Goal: Information Seeking & Learning: Learn about a topic

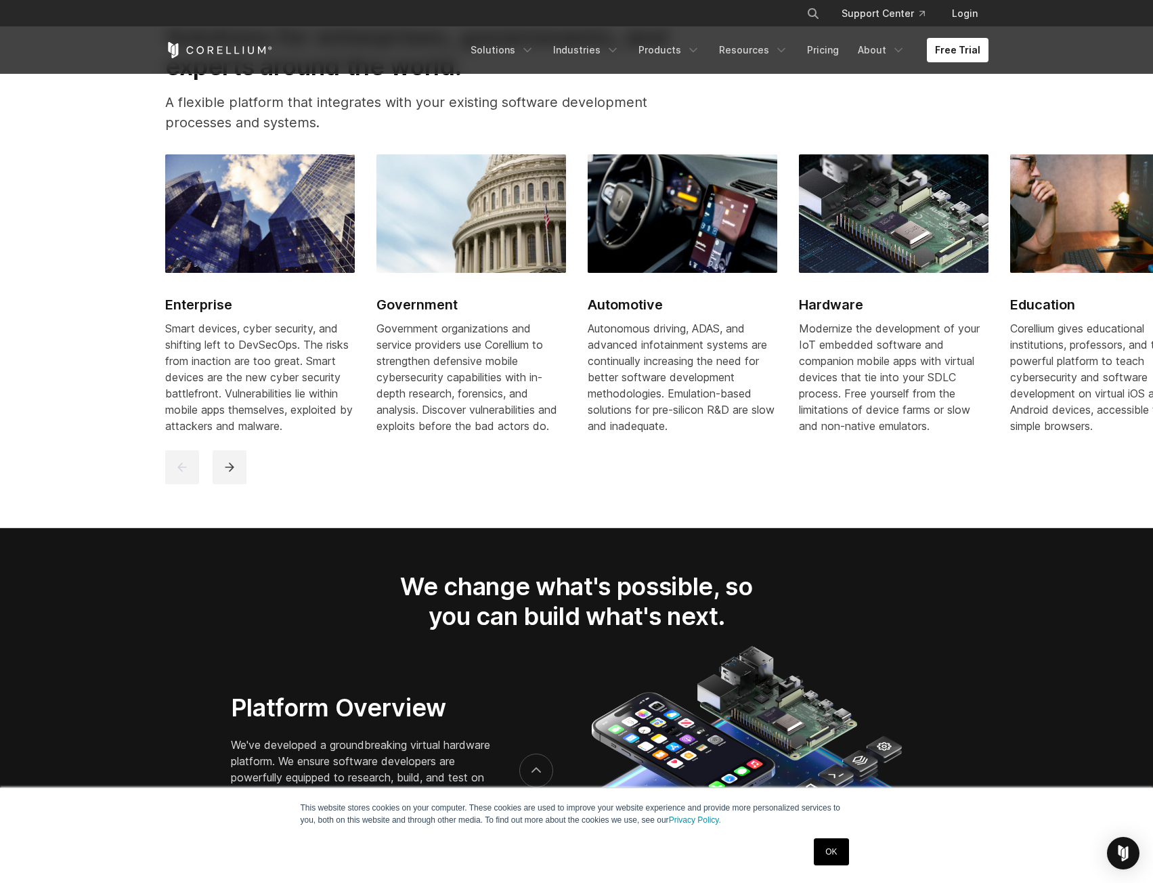
scroll to position [1829, 0]
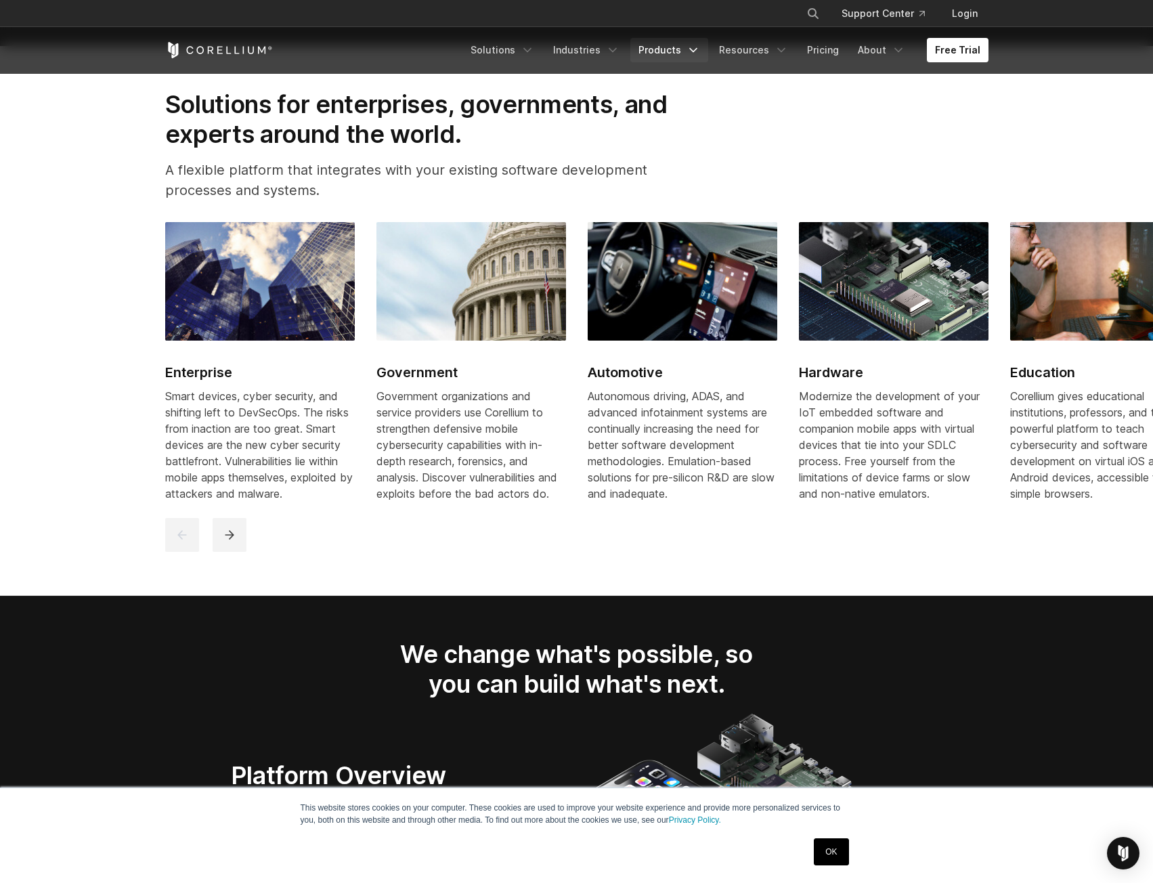
click at [675, 54] on link "Products" at bounding box center [670, 50] width 78 height 24
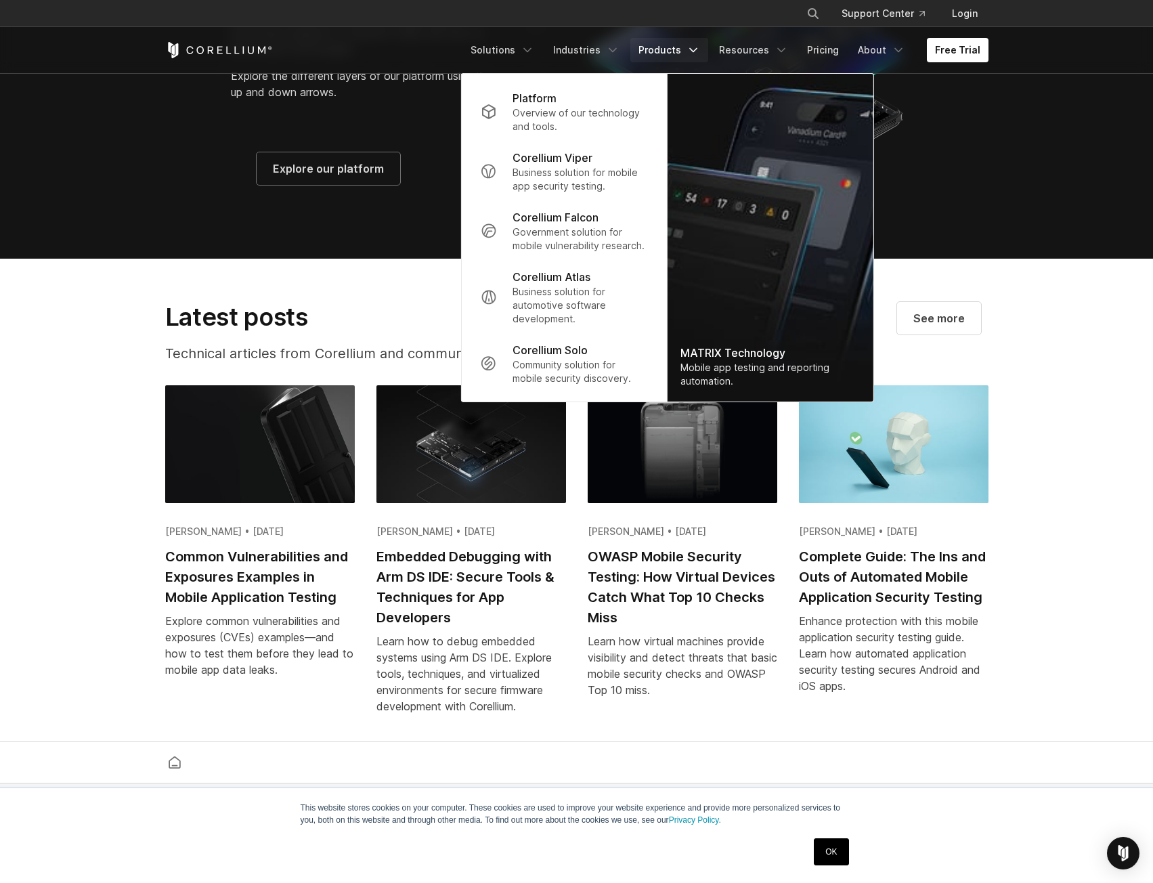
scroll to position [2844, 0]
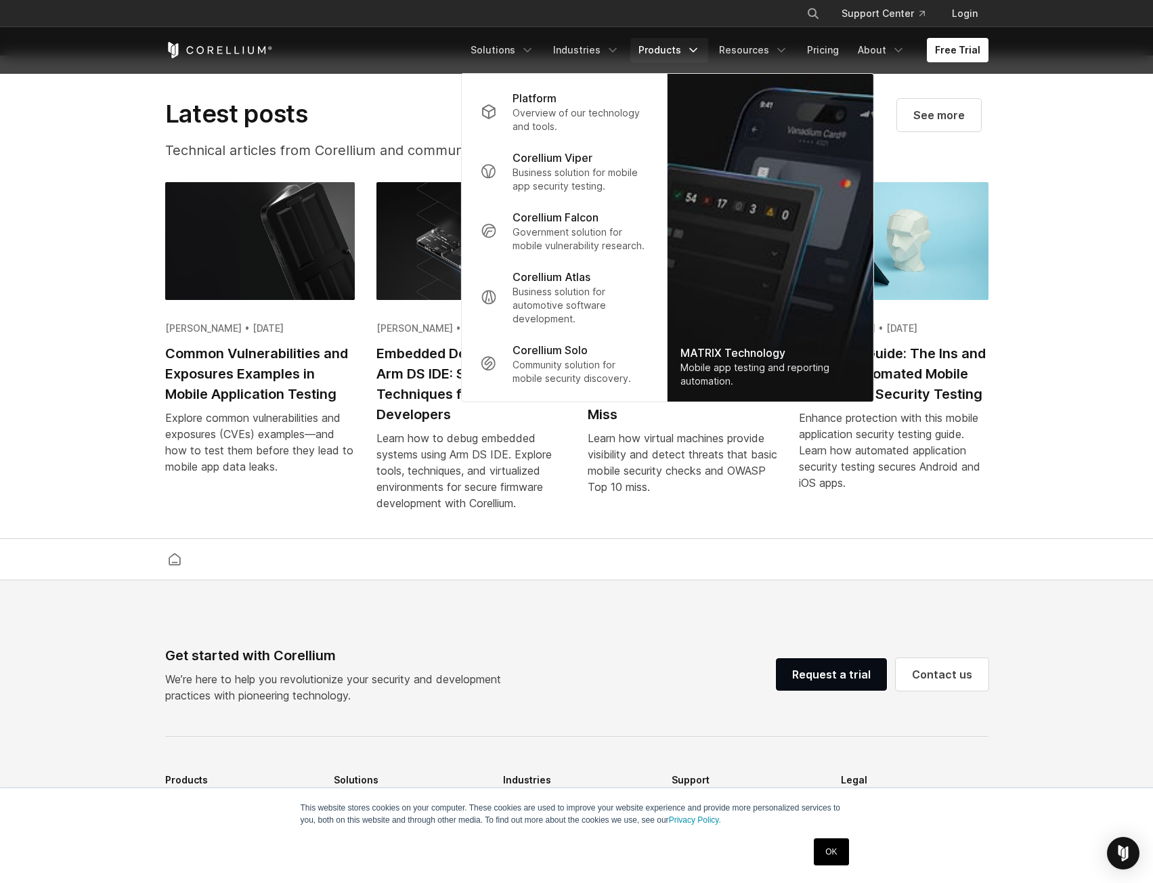
click at [511, 554] on div at bounding box center [577, 559] width 829 height 41
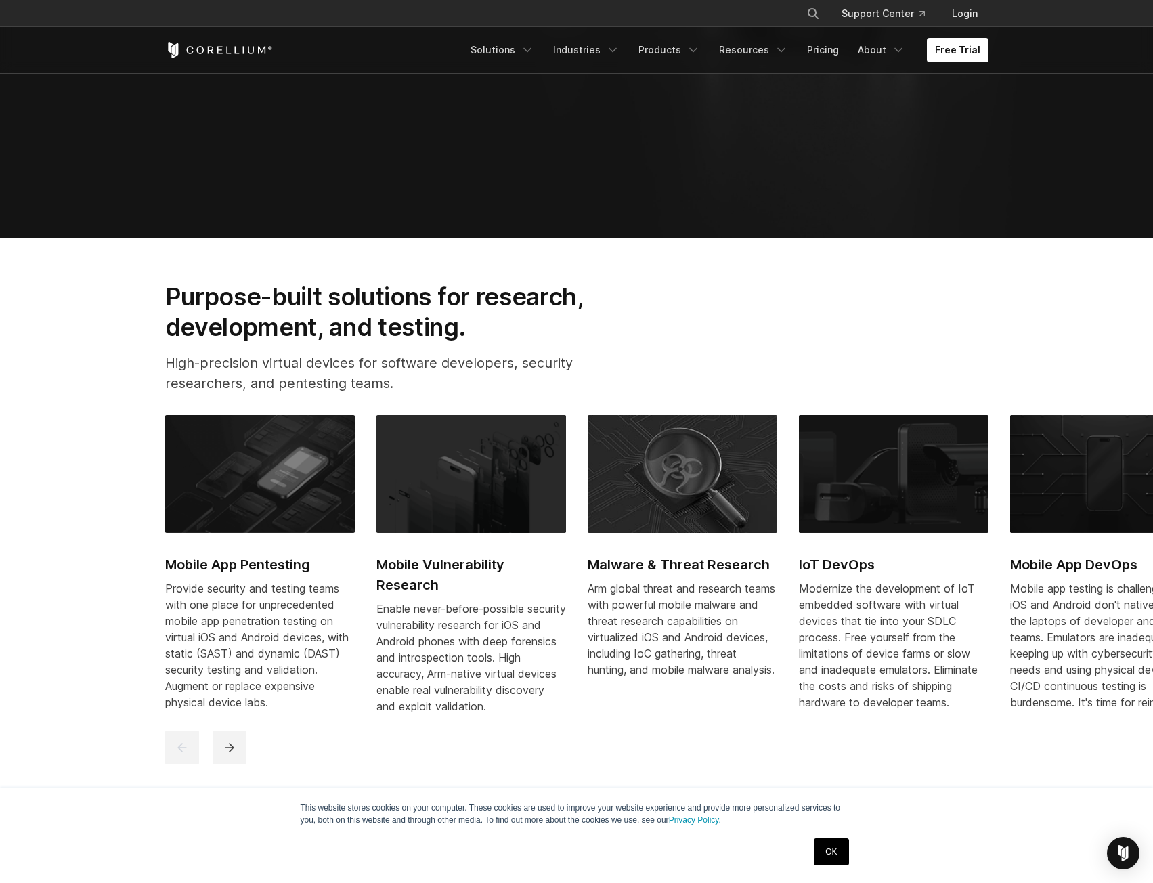
scroll to position [235, 0]
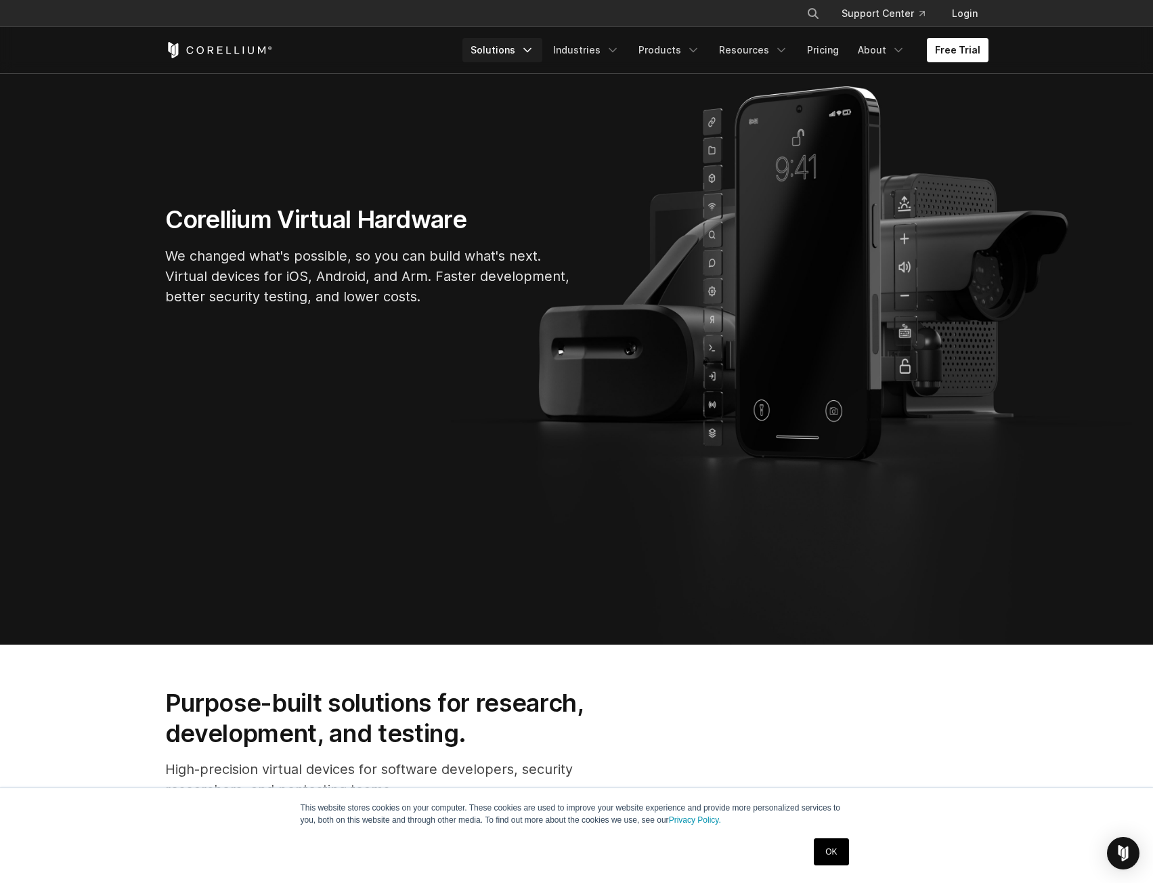
click at [534, 52] on icon "Navigation Menu" at bounding box center [528, 50] width 14 height 14
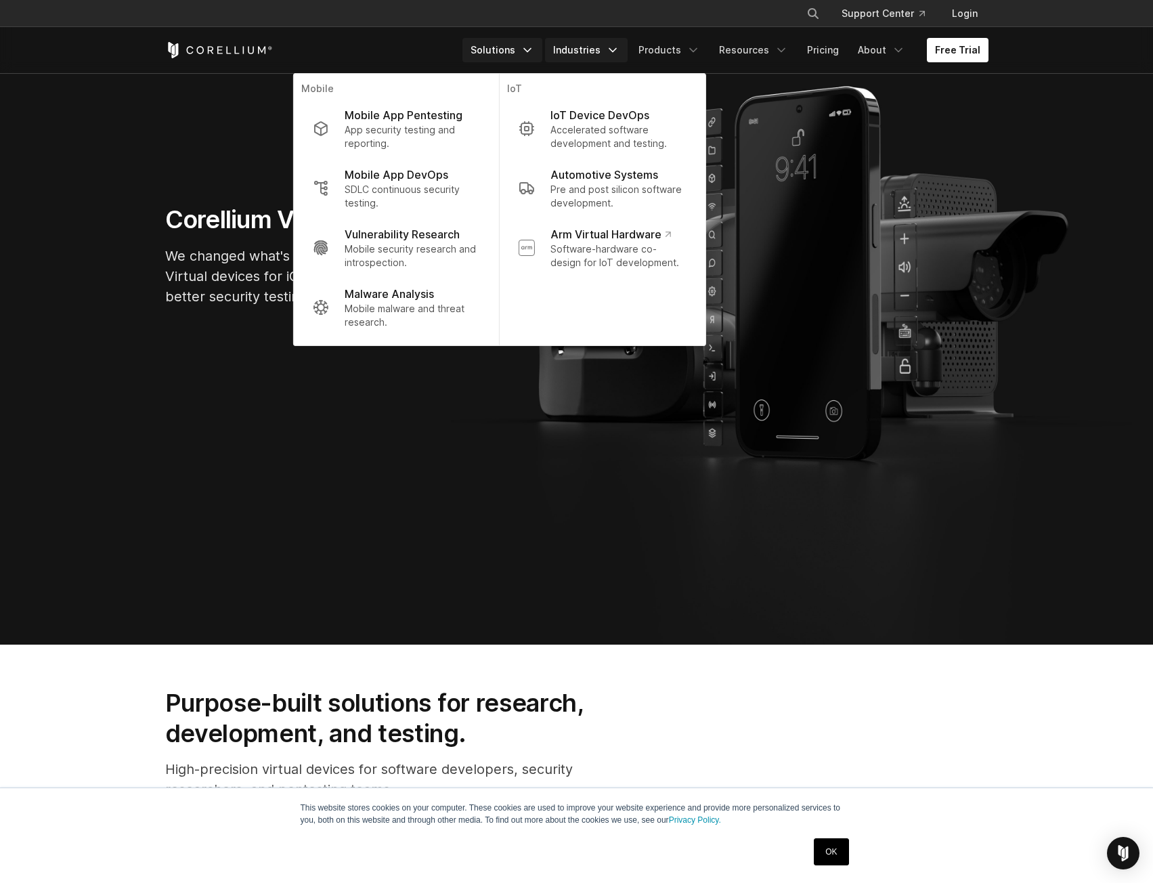
click at [614, 53] on link "Industries" at bounding box center [586, 50] width 83 height 24
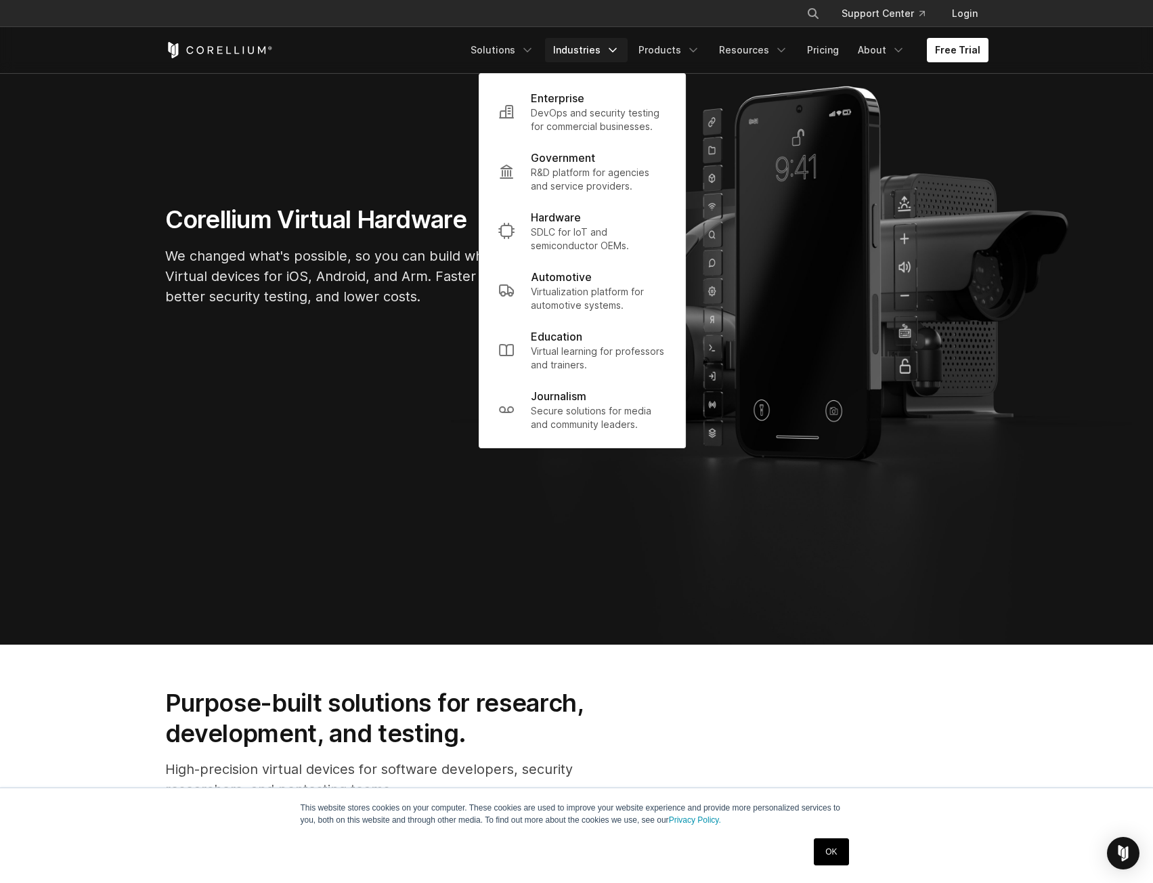
click at [611, 51] on link "Industries" at bounding box center [586, 50] width 83 height 24
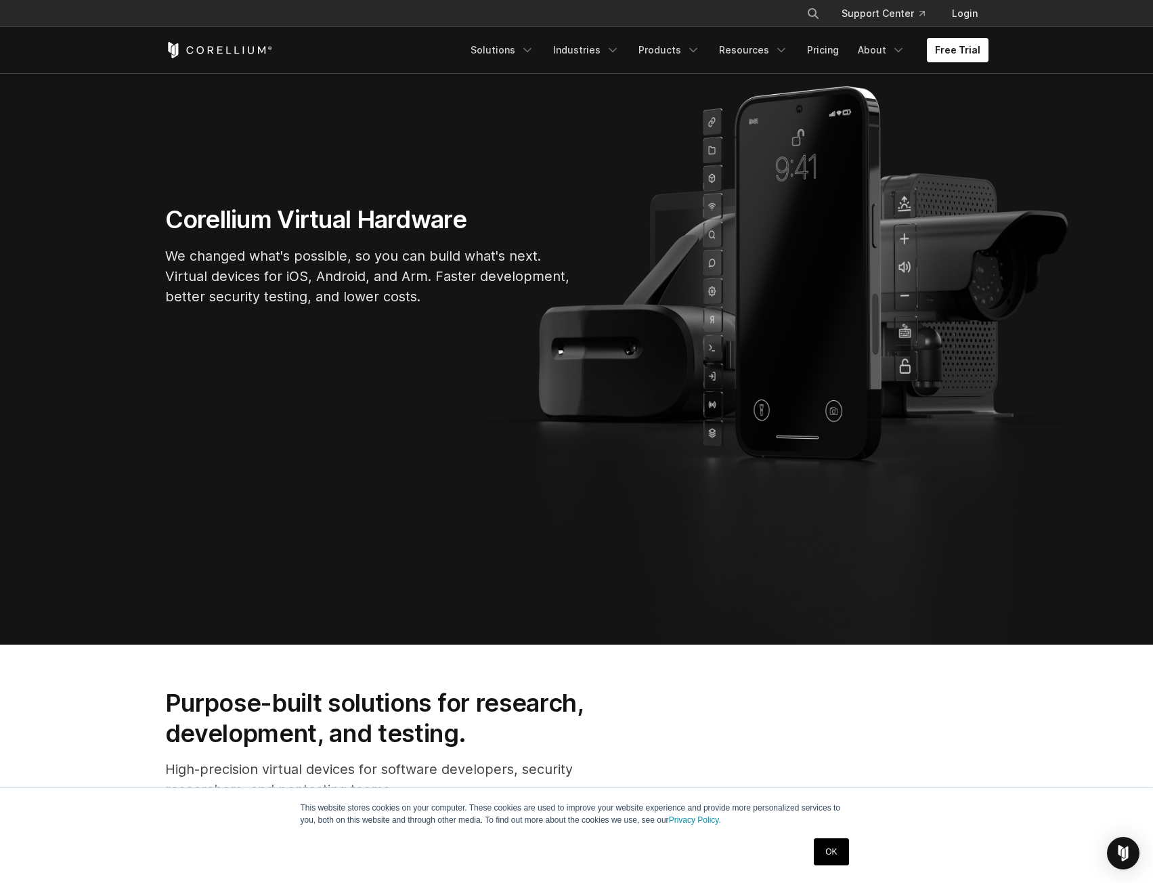
click at [637, 47] on ul "Solutions Mobile IoT" at bounding box center [726, 50] width 526 height 24
click at [601, 50] on link "Industries" at bounding box center [586, 50] width 83 height 24
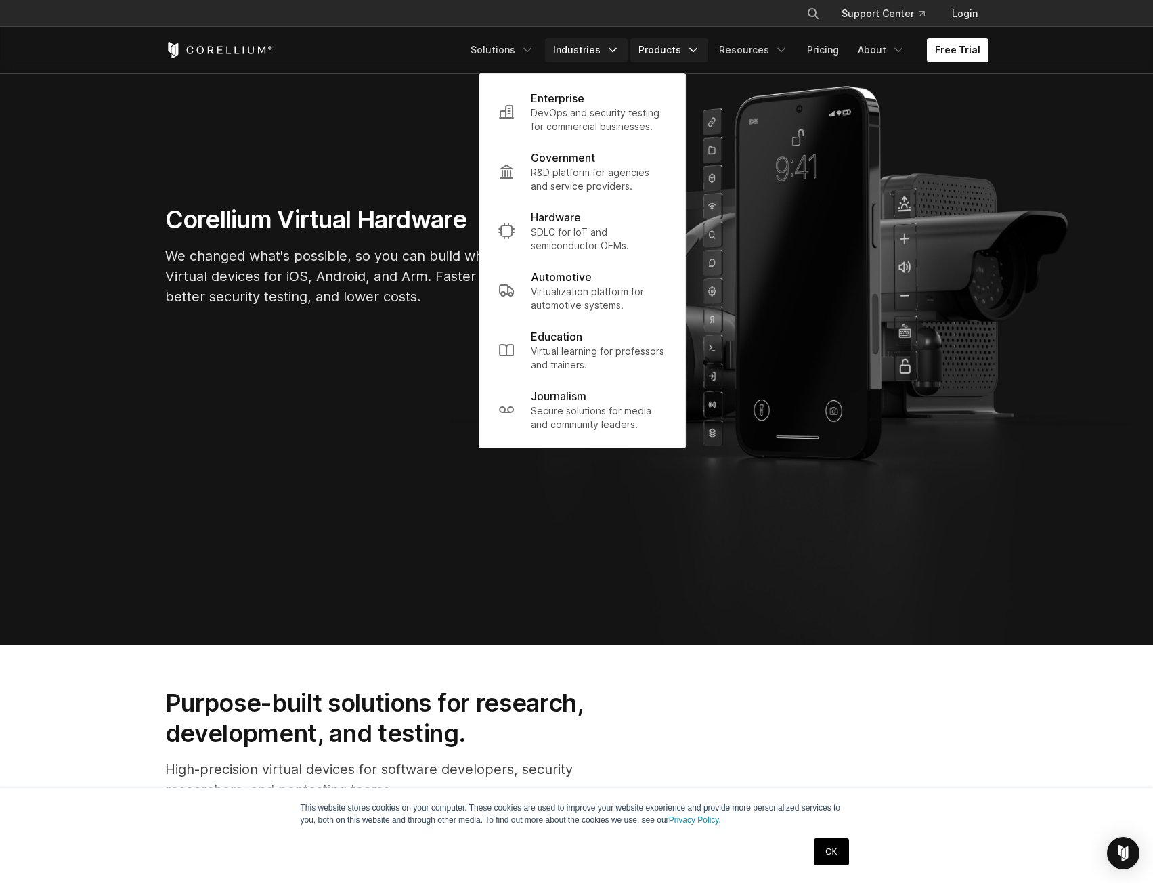
click at [650, 42] on link "Products" at bounding box center [670, 50] width 78 height 24
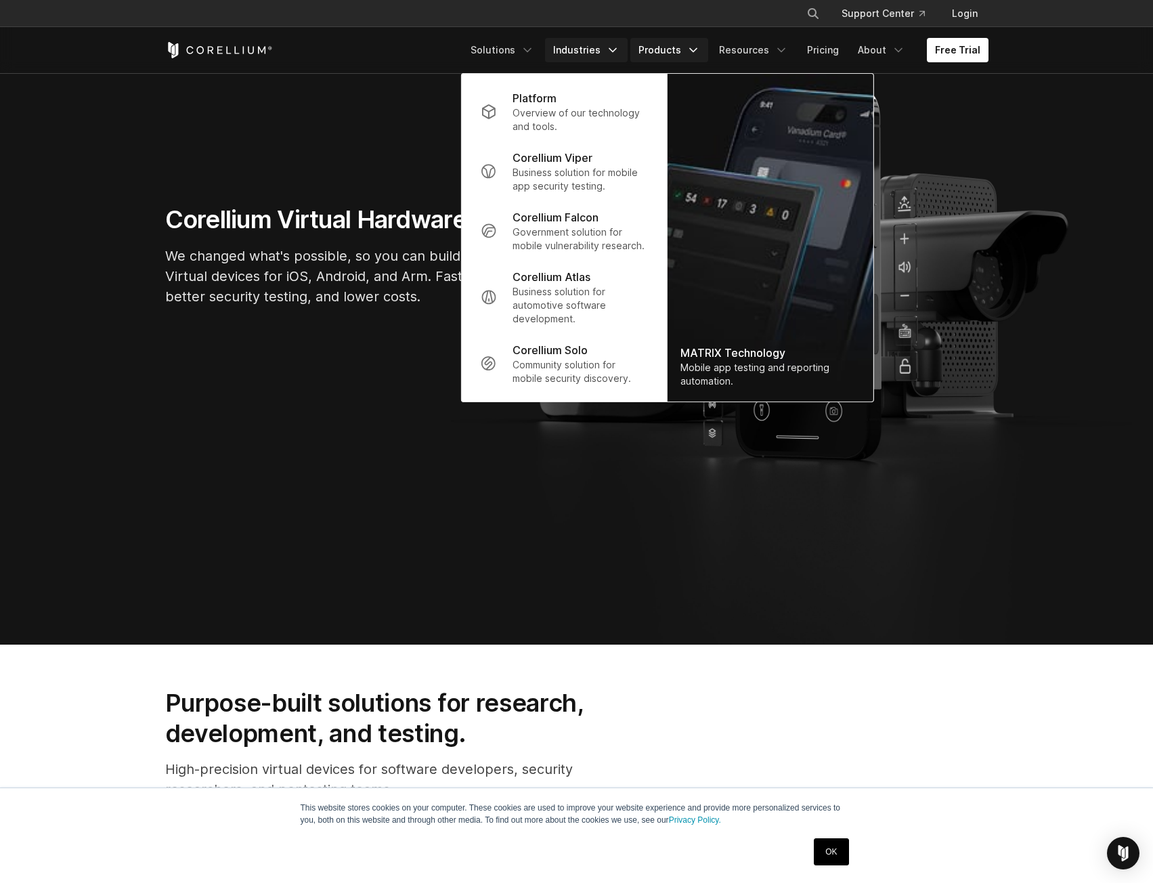
click at [607, 43] on link "Industries" at bounding box center [586, 50] width 83 height 24
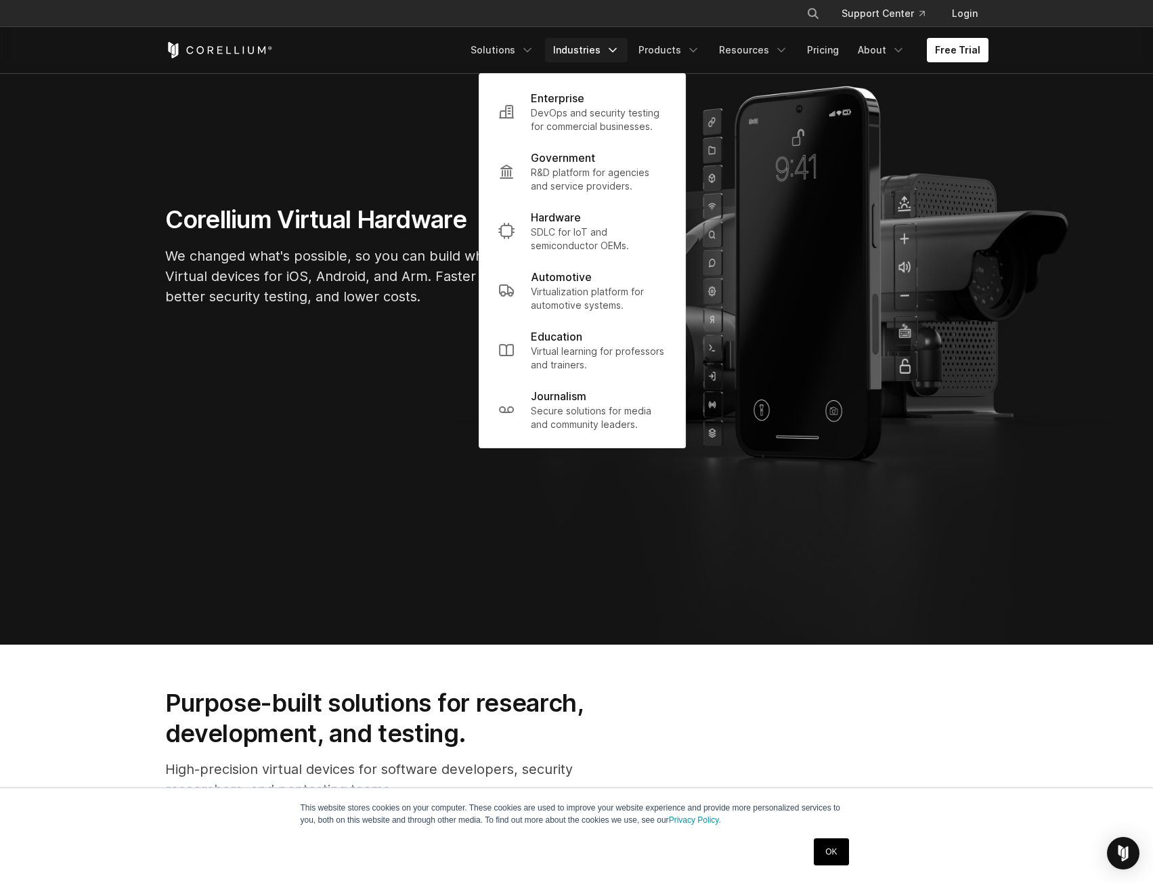
click at [205, 478] on section "Corellium Virtual Hardware We changed what's possible, so you can build what's …" at bounding box center [576, 261] width 1153 height 768
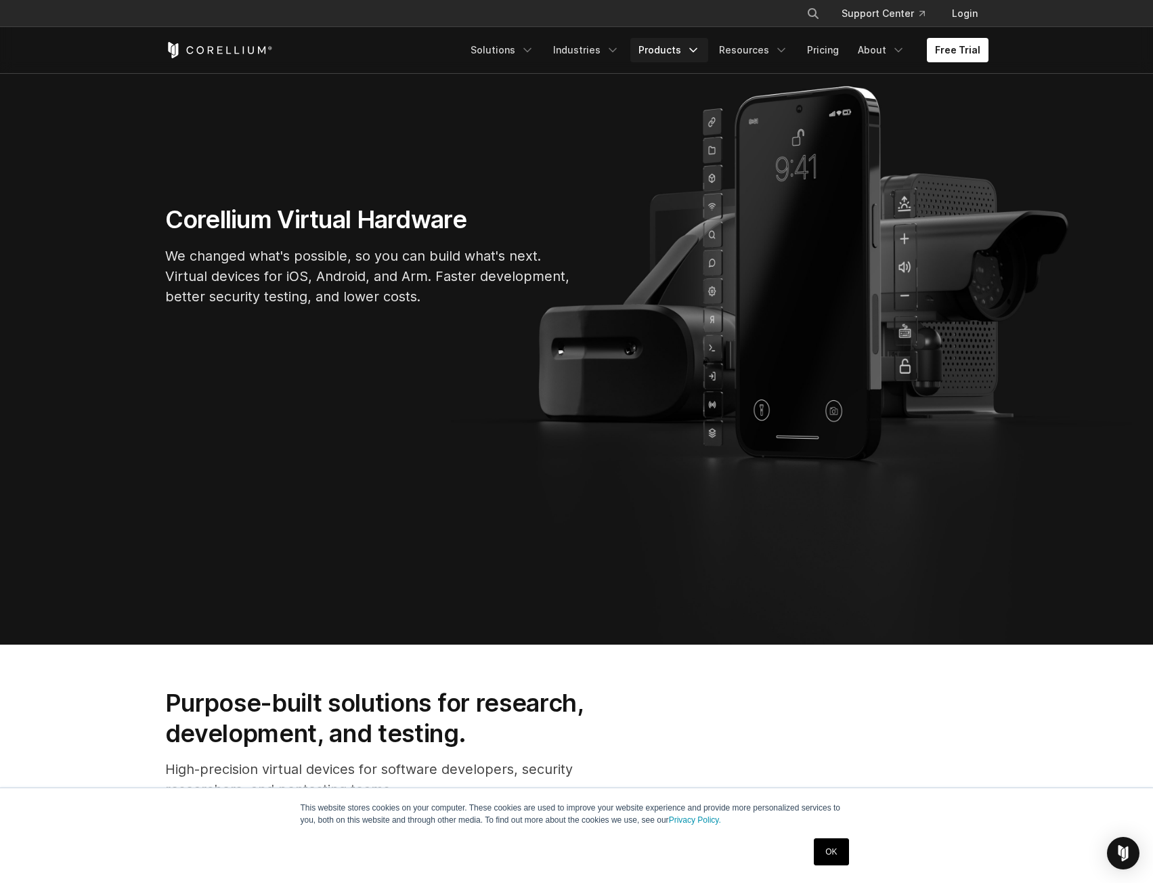
click at [689, 51] on link "Products" at bounding box center [670, 50] width 78 height 24
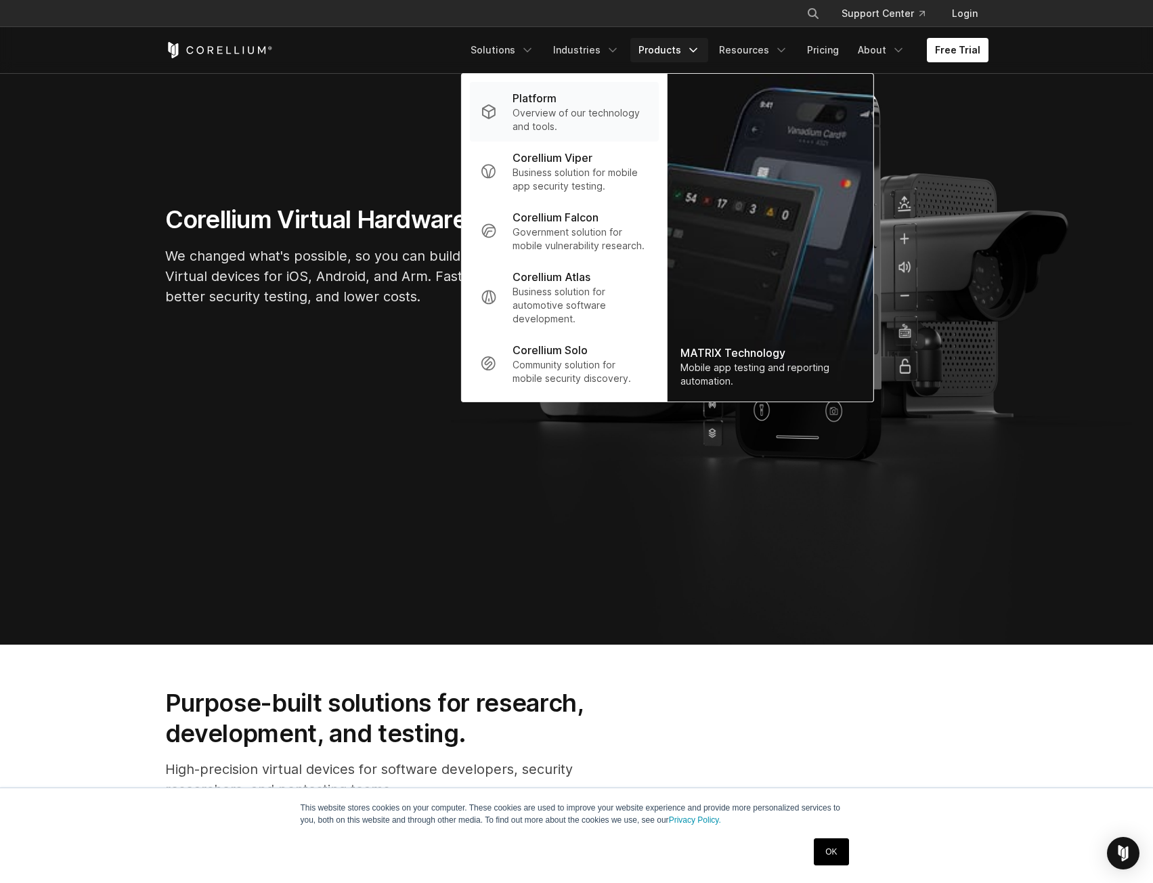
click at [511, 120] on link "Platform Overview of our technology and tools." at bounding box center [563, 112] width 189 height 60
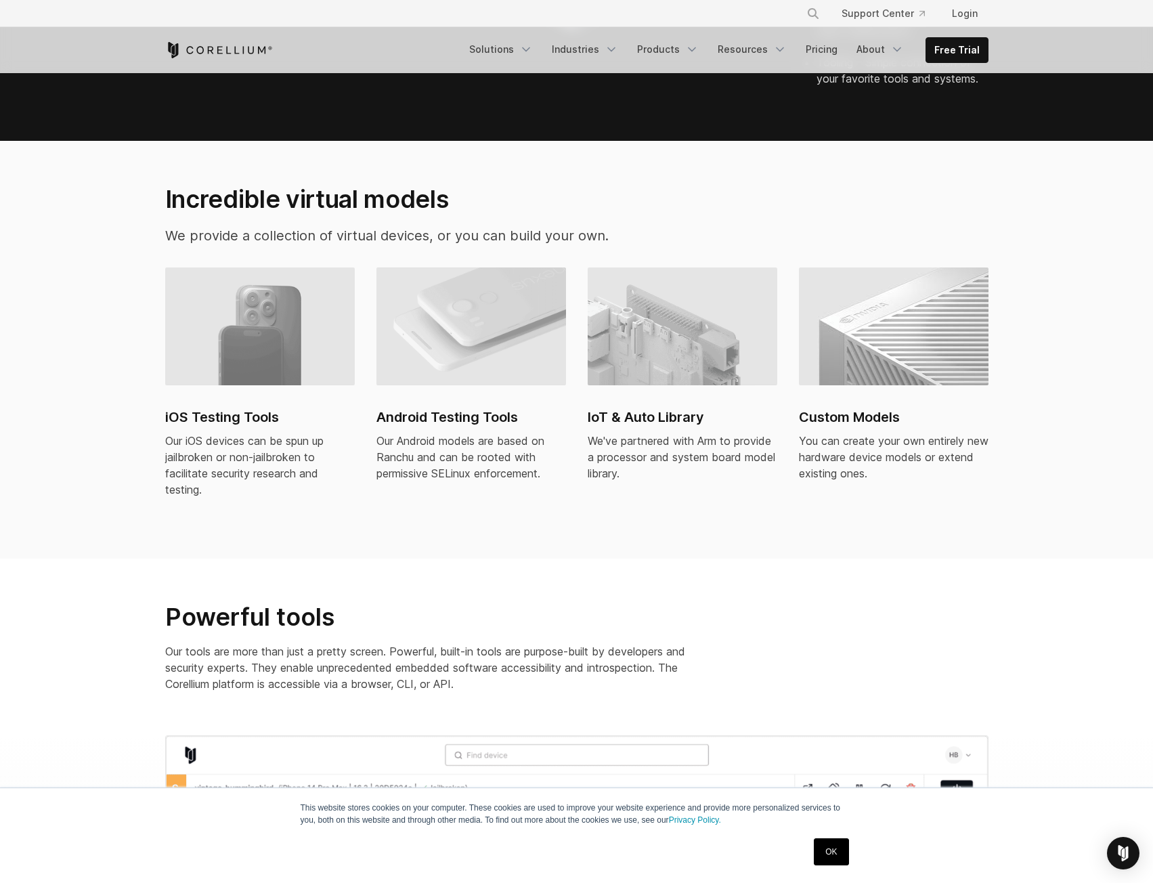
scroll to position [745, 0]
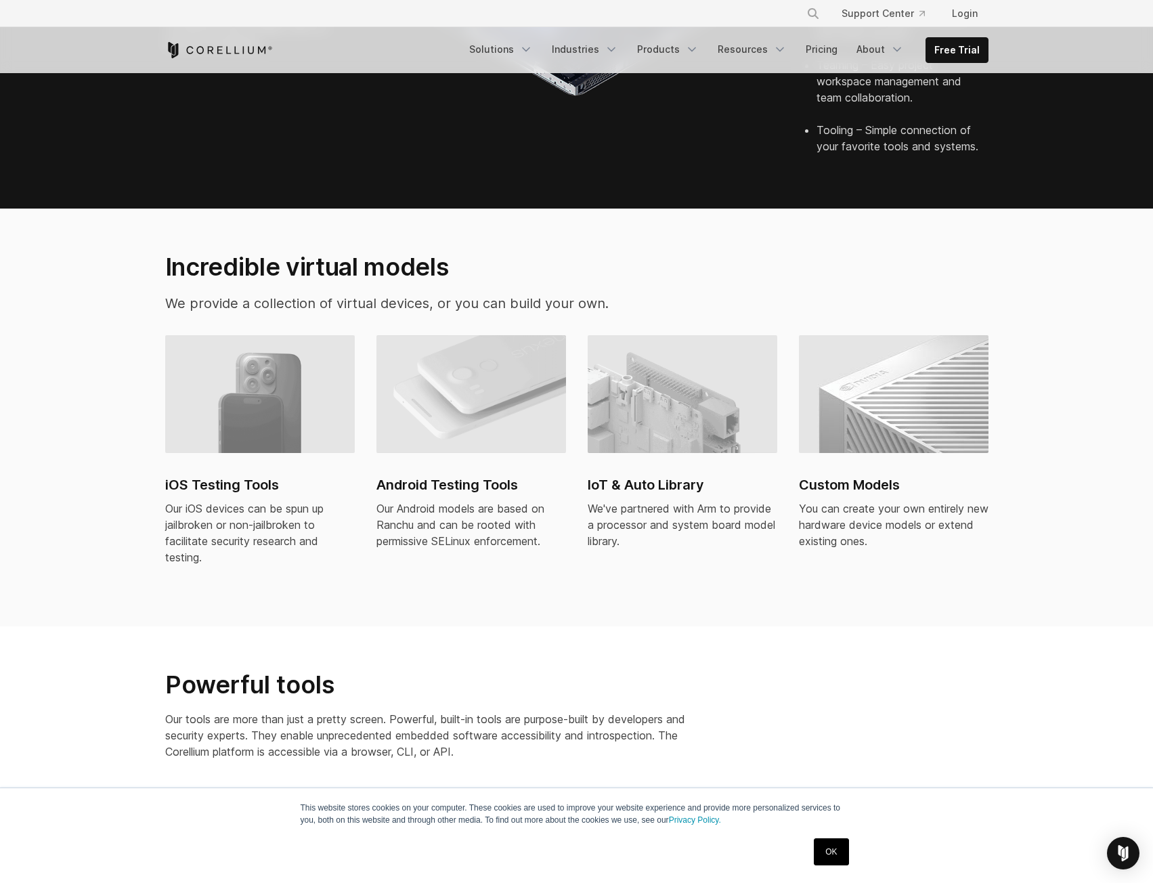
click at [430, 442] on link "Android Testing Tools Our Android models are based on Ranchu and can be rooted …" at bounding box center [472, 450] width 190 height 230
